Goal: Connect with others: Connect with others

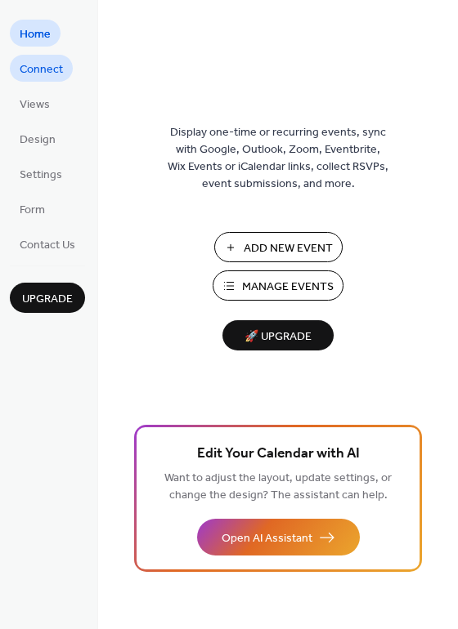
click at [55, 63] on span "Connect" at bounding box center [41, 69] width 43 height 17
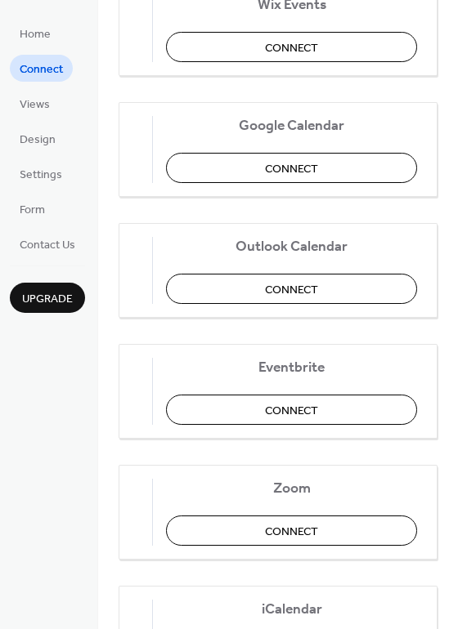
scroll to position [245, 0]
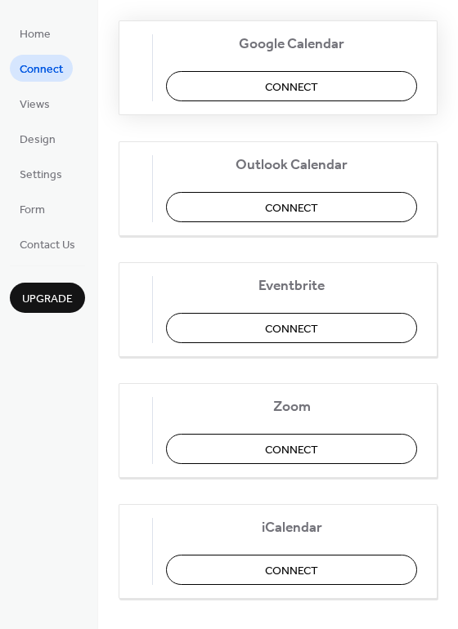
click at [348, 79] on button "Connect" at bounding box center [291, 86] width 251 height 30
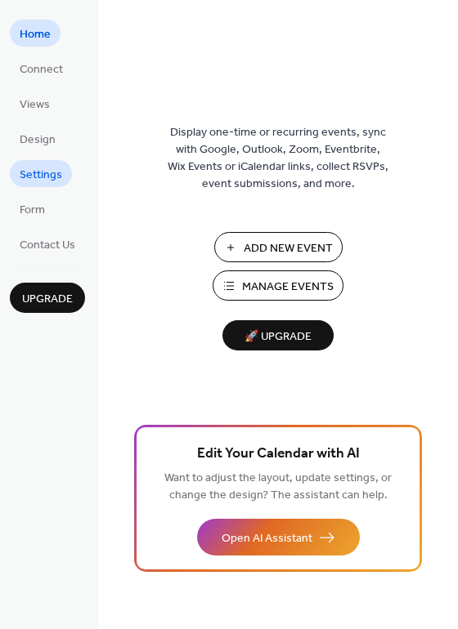
click at [36, 179] on span "Settings" at bounding box center [41, 175] width 43 height 17
click at [60, 65] on span "Connect" at bounding box center [41, 69] width 43 height 17
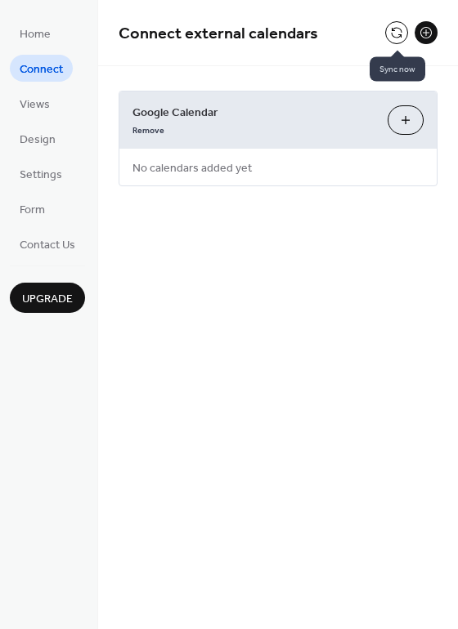
click at [396, 34] on button at bounding box center [396, 32] width 23 height 23
click at [429, 30] on button at bounding box center [425, 32] width 23 height 23
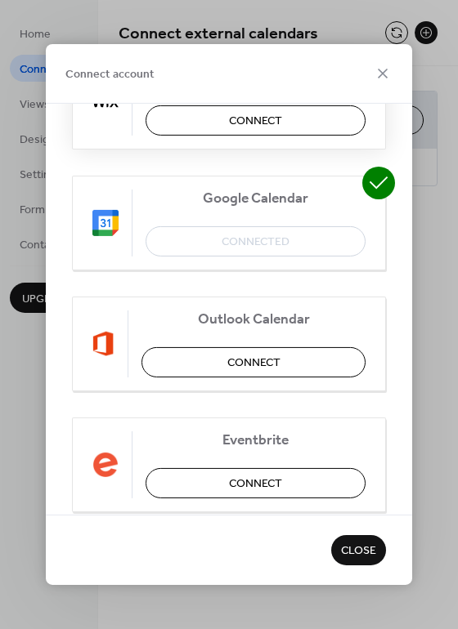
scroll to position [163, 0]
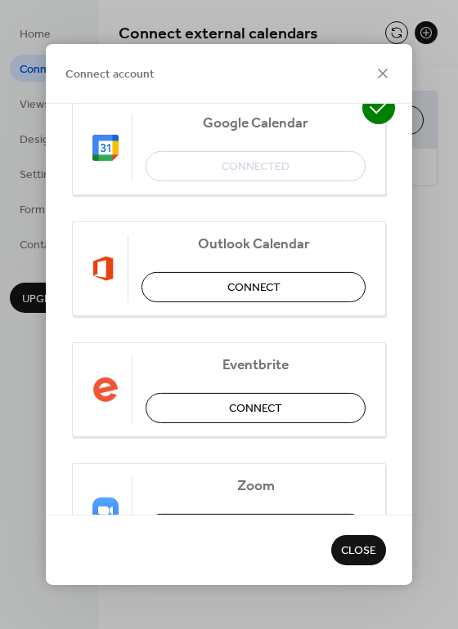
click at [374, 114] on icon at bounding box center [378, 108] width 33 height 33
click at [317, 159] on div "Google Calendar Connected" at bounding box center [229, 148] width 314 height 95
click at [257, 164] on div "Google Calendar Connected" at bounding box center [229, 148] width 314 height 95
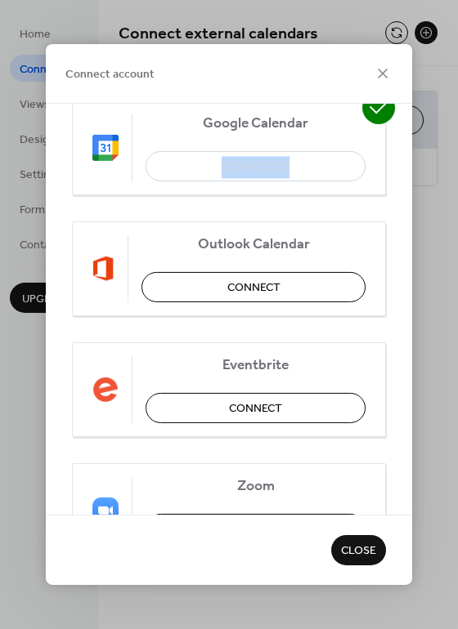
scroll to position [363, 0]
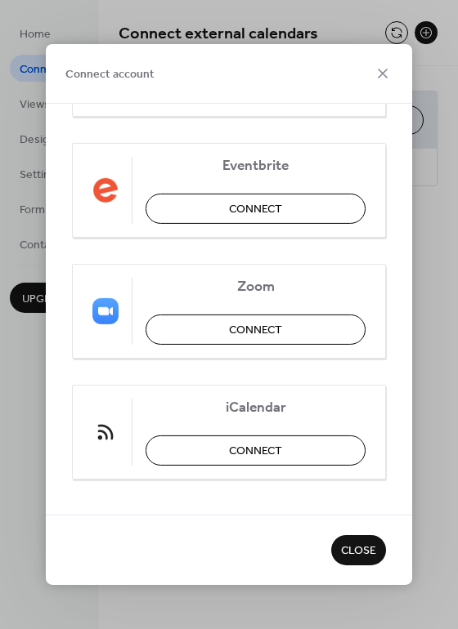
click at [359, 548] on span "Close" at bounding box center [358, 552] width 35 height 17
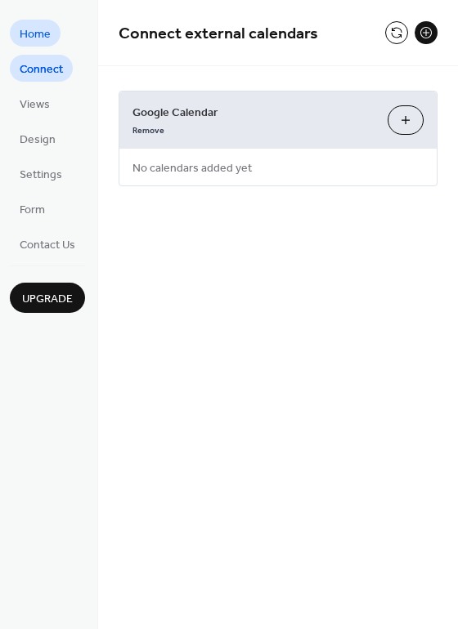
click at [40, 27] on span "Home" at bounding box center [35, 34] width 31 height 17
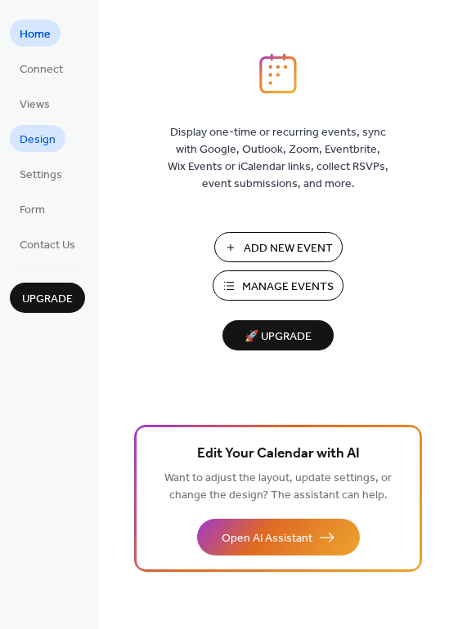
click at [40, 137] on span "Design" at bounding box center [38, 140] width 36 height 17
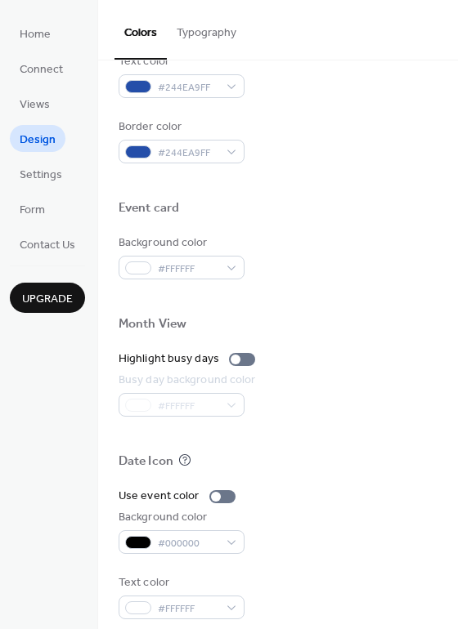
scroll to position [699, 0]
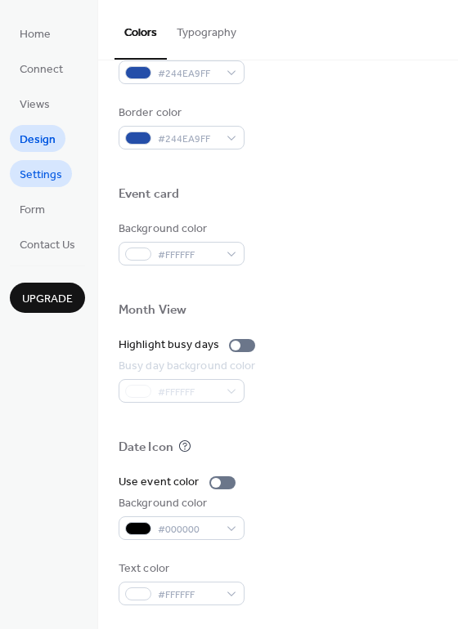
click at [42, 182] on span "Settings" at bounding box center [41, 175] width 43 height 17
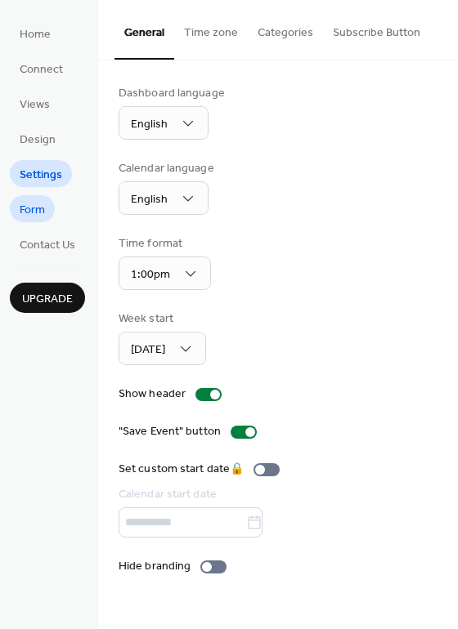
click at [44, 209] on span "Form" at bounding box center [32, 210] width 25 height 17
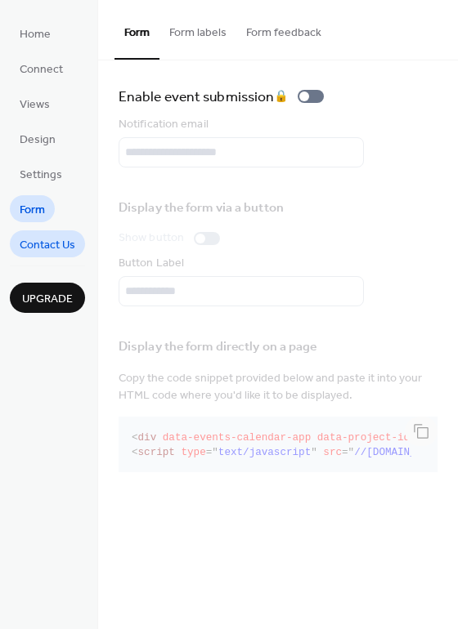
click at [50, 238] on span "Contact Us" at bounding box center [48, 245] width 56 height 17
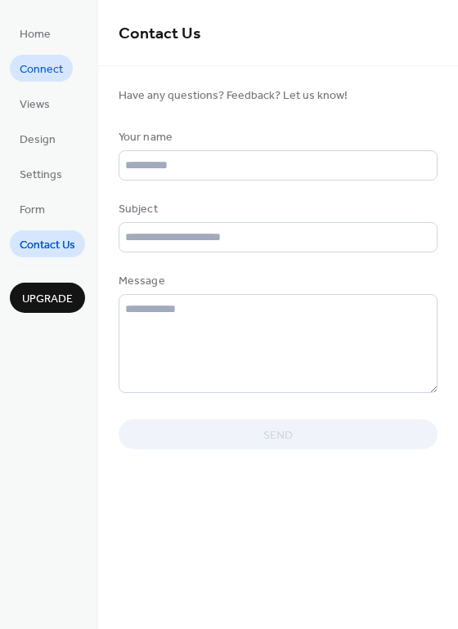
click at [54, 61] on span "Connect" at bounding box center [41, 69] width 43 height 17
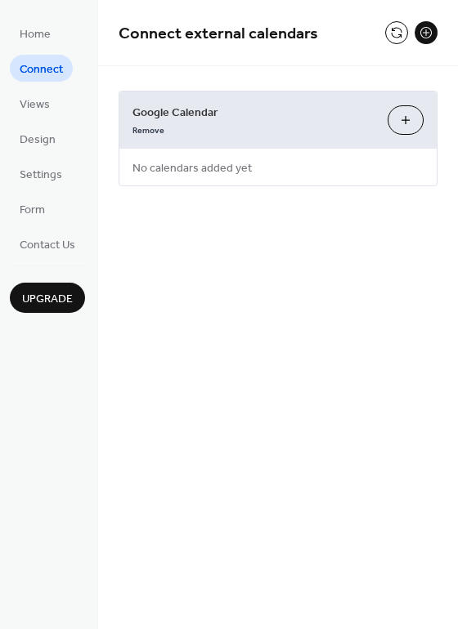
click at [410, 115] on button "Choose Calendars" at bounding box center [405, 119] width 36 height 29
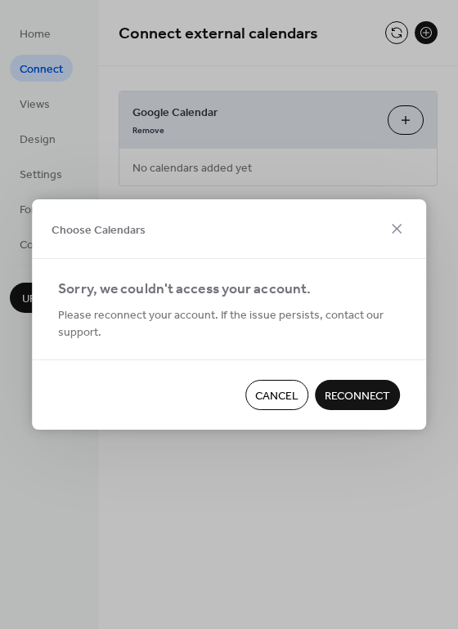
click at [338, 388] on span "Reconnect" at bounding box center [356, 396] width 65 height 17
